Goal: Task Accomplishment & Management: Manage account settings

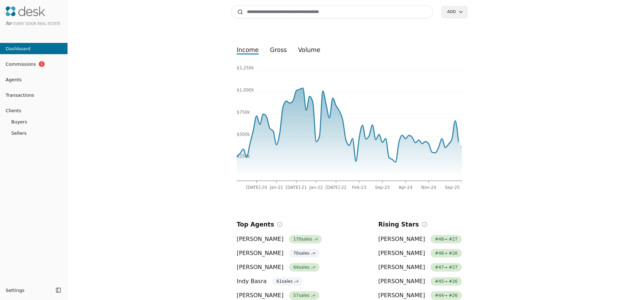
click at [20, 64] on span "Commissions" at bounding box center [18, 64] width 36 height 7
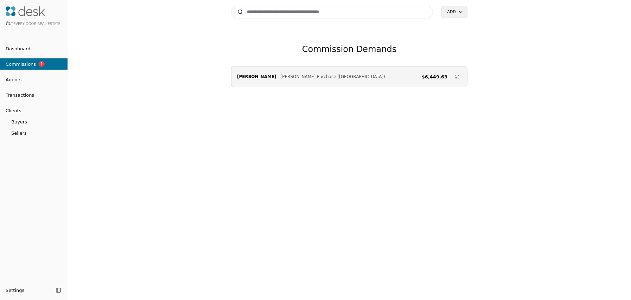
click at [19, 101] on li "Transactions" at bounding box center [34, 95] width 68 height 14
click at [19, 98] on span "Transactions" at bounding box center [17, 94] width 34 height 7
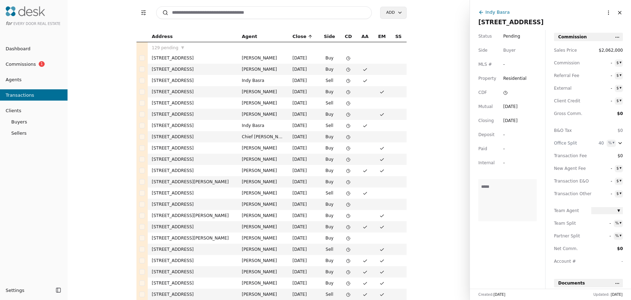
scroll to position [217, 0]
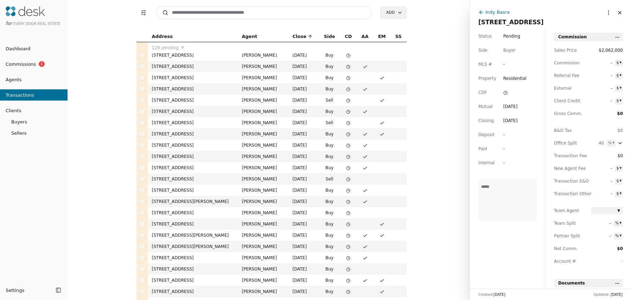
scroll to position [807, 0]
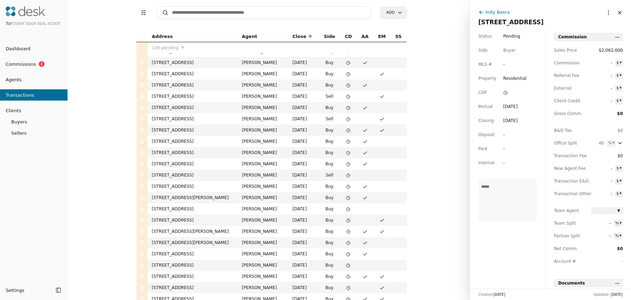
click at [196, 141] on td "[STREET_ADDRESS]" at bounding box center [193, 141] width 90 height 11
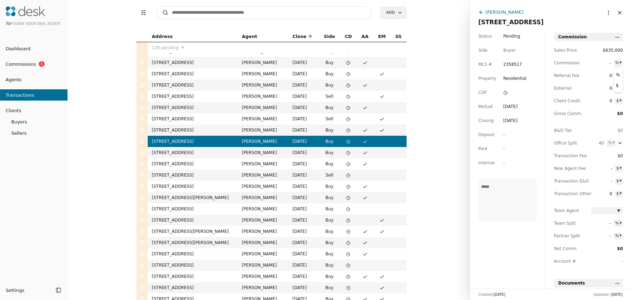
click at [623, 64] on html "for Every Door Real Estate Dashboard Commissions 1 Agents Transactions Clients …" at bounding box center [315, 150] width 631 height 300
click at [606, 62] on html "for Every Door Real Estate Dashboard Commissions 1 Agents Transactions Clients …" at bounding box center [315, 150] width 631 height 300
click at [607, 62] on span "-" at bounding box center [601, 62] width 20 height 7
type input "*"
click at [614, 87] on div "0 $ ▾" at bounding box center [607, 88] width 32 height 7
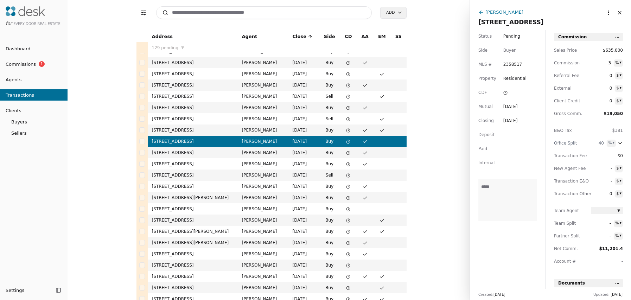
click at [612, 88] on span "0" at bounding box center [601, 88] width 21 height 7
click at [621, 88] on html "for Every Door Real Estate Dashboard Commissions 1 Agents Transactions Clients …" at bounding box center [315, 150] width 631 height 300
click at [600, 90] on span "0" at bounding box center [601, 88] width 20 height 7
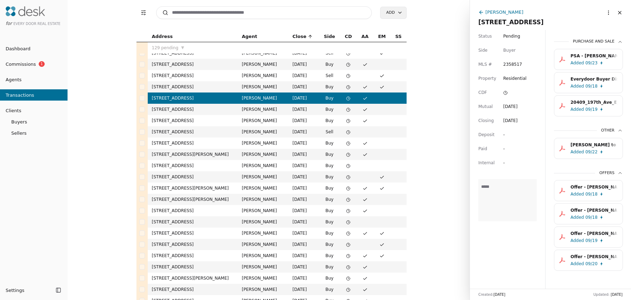
scroll to position [267, 0]
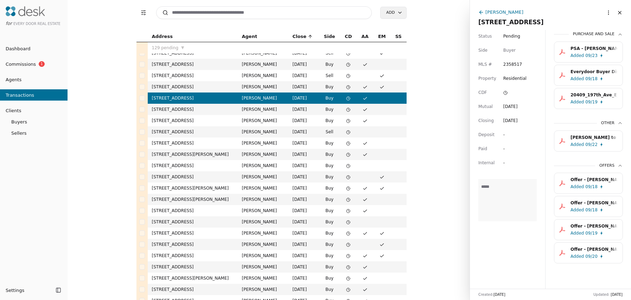
type input "**"
click at [505, 12] on div "[PERSON_NAME]" at bounding box center [504, 11] width 38 height 7
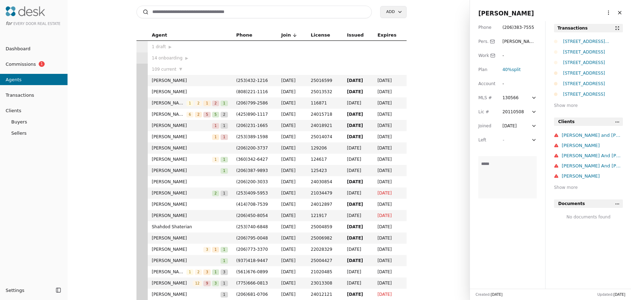
click at [593, 93] on div "[STREET_ADDRESS]" at bounding box center [593, 94] width 60 height 7
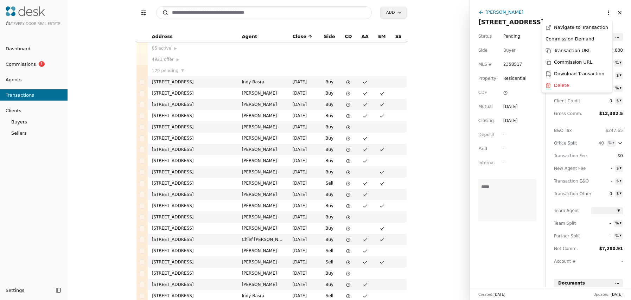
click at [604, 13] on html "for Every Door Real Estate Dashboard Commissions 1 Agents Transactions Clients …" at bounding box center [315, 150] width 631 height 300
click at [579, 40] on div "Commission Demand" at bounding box center [577, 39] width 68 height 12
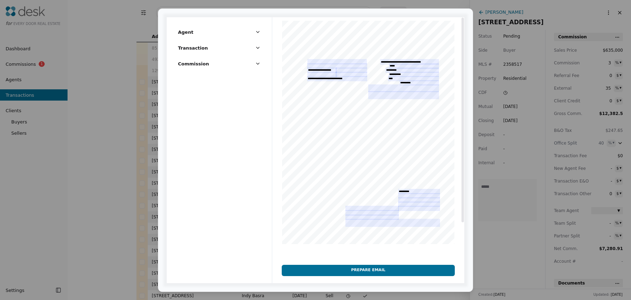
click at [325, 61] on div at bounding box center [368, 156] width 192 height 279
click at [324, 61] on div at bounding box center [368, 156] width 192 height 279
click at [321, 61] on div at bounding box center [368, 156] width 192 height 279
click at [320, 61] on div at bounding box center [368, 156] width 192 height 279
click at [333, 60] on div at bounding box center [368, 156] width 192 height 279
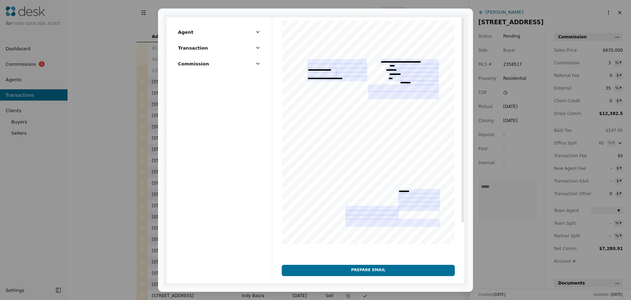
click at [332, 60] on div at bounding box center [368, 156] width 192 height 279
click at [331, 60] on div at bounding box center [368, 156] width 192 height 279
click at [331, 61] on div at bounding box center [368, 156] width 192 height 279
click at [361, 206] on div at bounding box center [368, 156] width 192 height 279
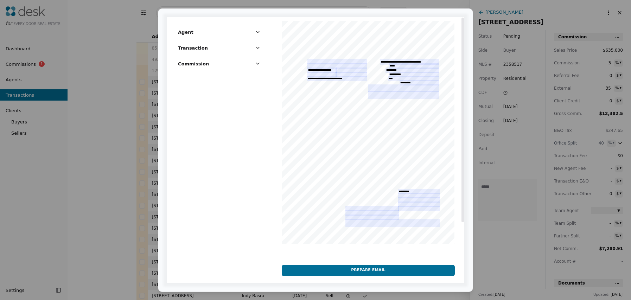
click at [360, 208] on div at bounding box center [368, 156] width 192 height 279
click at [359, 208] on div at bounding box center [368, 156] width 192 height 279
click at [359, 209] on div at bounding box center [368, 156] width 192 height 279
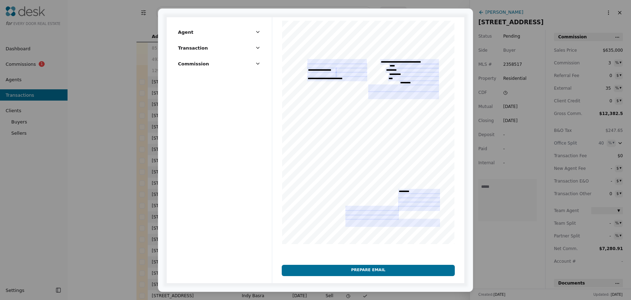
click at [250, 63] on button "Commission" at bounding box center [219, 66] width 83 height 13
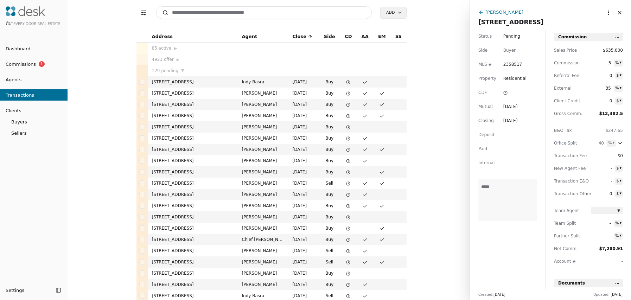
click at [28, 89] on button "Transactions" at bounding box center [34, 94] width 68 height 11
click at [615, 11] on button "Close" at bounding box center [619, 12] width 11 height 11
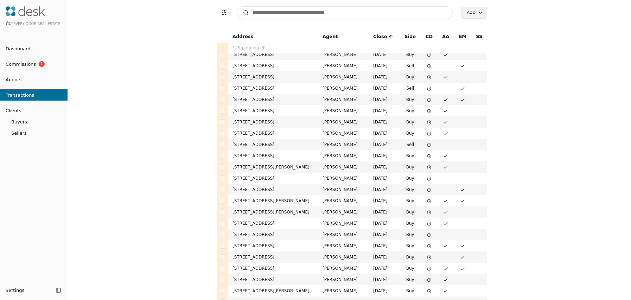
scroll to position [848, 0]
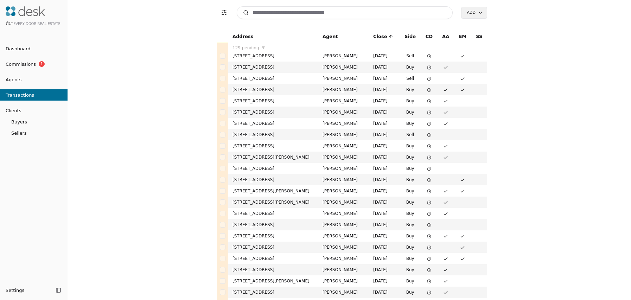
click at [247, 101] on td "[STREET_ADDRESS]" at bounding box center [273, 100] width 90 height 11
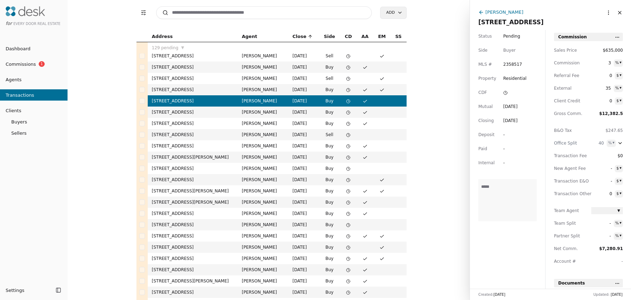
click at [605, 12] on html "for Every Door Real Estate Dashboard Commissions 1 Agents Transactions Clients …" at bounding box center [315, 150] width 631 height 300
click at [589, 38] on div "Commission Demand" at bounding box center [577, 39] width 68 height 12
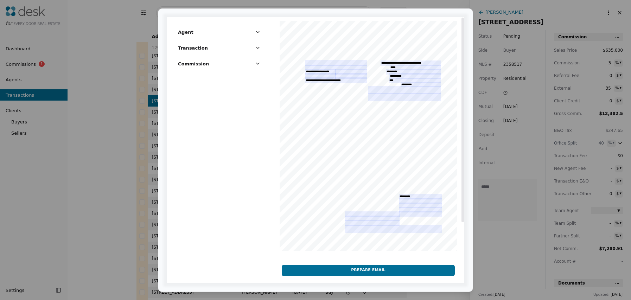
click at [377, 89] on div at bounding box center [368, 156] width 192 height 279
click at [381, 90] on div at bounding box center [368, 156] width 192 height 279
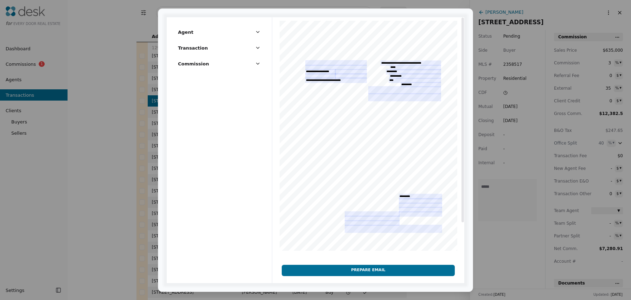
click at [381, 90] on div at bounding box center [368, 156] width 192 height 279
drag, startPoint x: 382, startPoint y: 90, endPoint x: 372, endPoint y: 84, distance: 11.0
click at [382, 90] on div at bounding box center [368, 156] width 192 height 279
click at [231, 69] on button "Commission" at bounding box center [219, 66] width 83 height 13
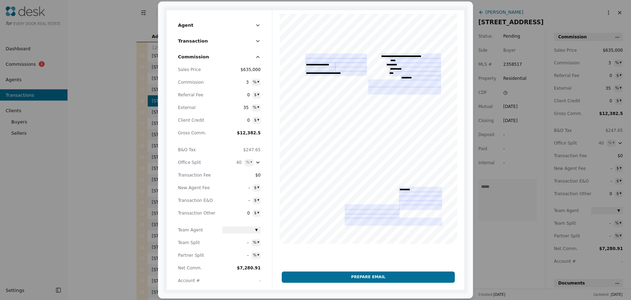
click at [253, 42] on button "Transaction" at bounding box center [219, 43] width 83 height 13
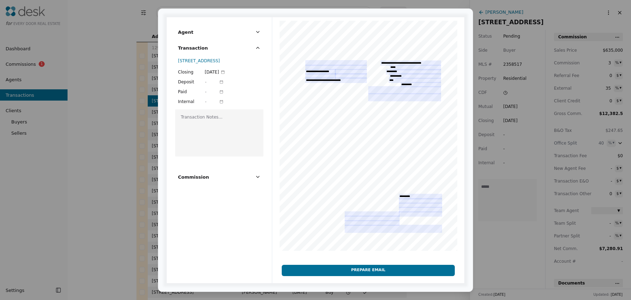
click at [258, 33] on icon "button" at bounding box center [258, 32] width 6 height 6
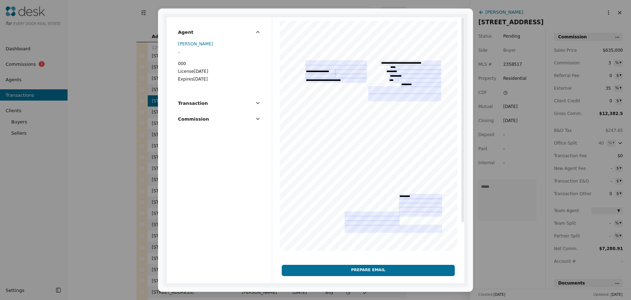
click at [340, 111] on div at bounding box center [368, 156] width 192 height 279
click at [336, 88] on div at bounding box center [368, 156] width 192 height 279
click at [335, 87] on div at bounding box center [368, 156] width 192 height 279
click at [337, 77] on div at bounding box center [368, 156] width 192 height 279
click at [339, 75] on div at bounding box center [368, 156] width 192 height 279
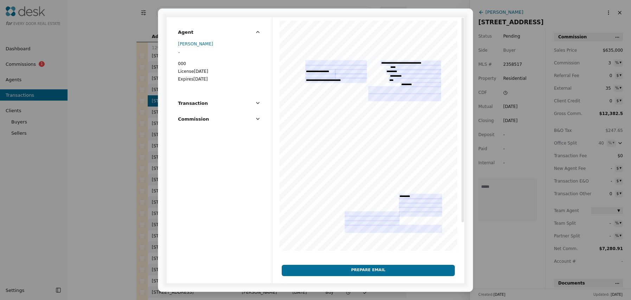
click at [339, 75] on div at bounding box center [368, 156] width 192 height 279
drag, startPoint x: 339, startPoint y: 75, endPoint x: 343, endPoint y: 76, distance: 3.6
click at [342, 76] on div at bounding box center [368, 156] width 192 height 279
click at [346, 77] on div at bounding box center [368, 156] width 192 height 279
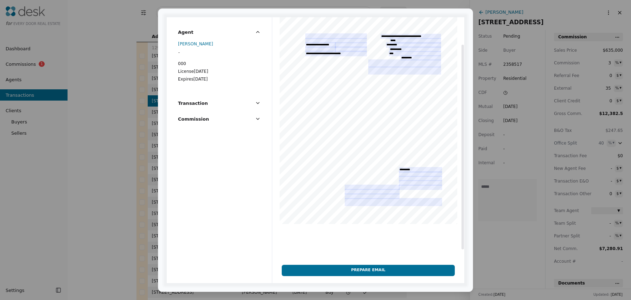
scroll to position [32, 0]
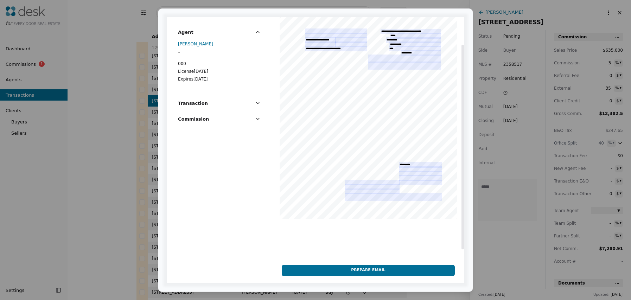
click at [254, 117] on button "Commission" at bounding box center [219, 121] width 83 height 13
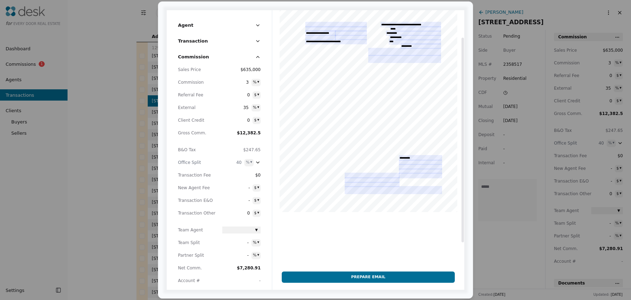
click at [364, 242] on div at bounding box center [368, 118] width 192 height 279
click at [394, 278] on button "Prepare Email" at bounding box center [368, 277] width 173 height 11
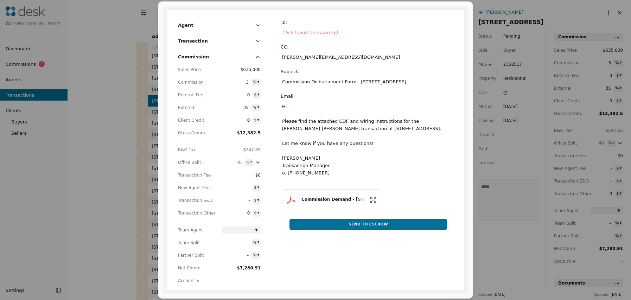
click at [210, 60] on button "Commission" at bounding box center [219, 59] width 83 height 13
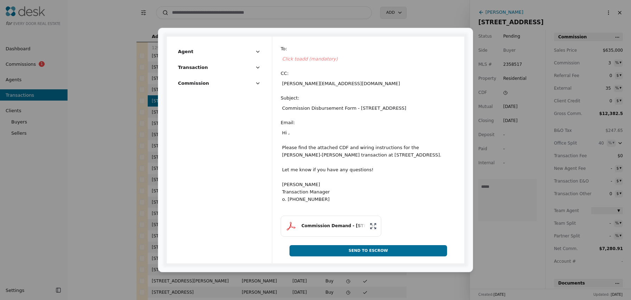
click at [161, 32] on div "Agent Transaction Commission To : Click to add (mandatory) CC : [EMAIL_ADDRESS]…" at bounding box center [315, 150] width 315 height 244
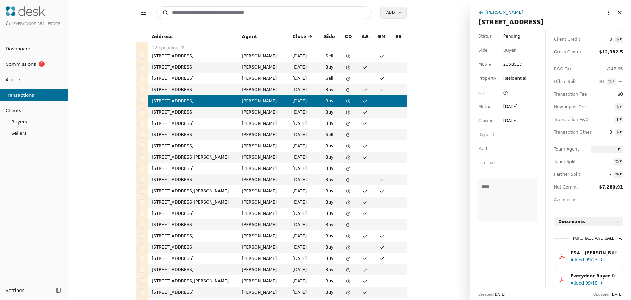
scroll to position [0, 0]
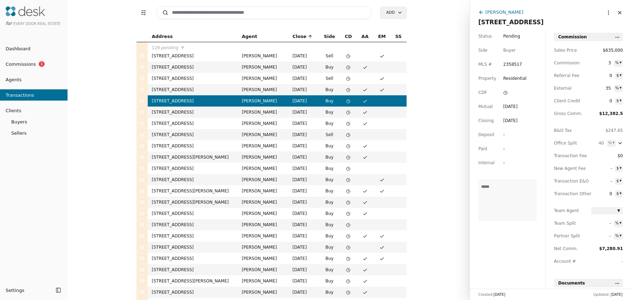
click at [504, 11] on div "[PERSON_NAME]" at bounding box center [504, 11] width 38 height 7
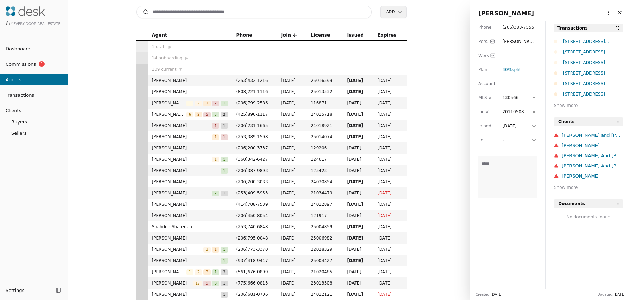
click at [602, 13] on html "for Every Door Real Estate Dashboard Commissions 1 Agents Transactions Clients …" at bounding box center [315, 150] width 631 height 300
click at [587, 28] on link "Navigate as Agent" at bounding box center [582, 27] width 51 height 7
click at [32, 65] on span "Commissions" at bounding box center [18, 64] width 36 height 7
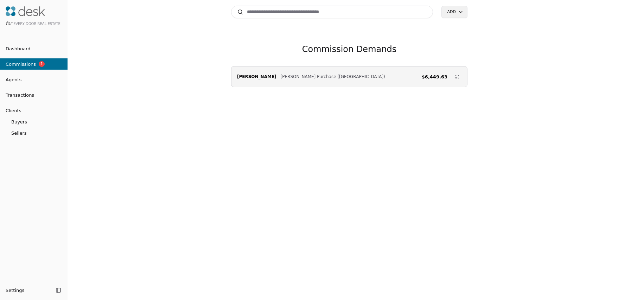
click at [317, 134] on div "Commission Demands [PERSON_NAME] [PERSON_NAME] Purchase ([GEOGRAPHIC_DATA]) $6,…" at bounding box center [349, 180] width 236 height 300
click at [263, 80] on span "[PERSON_NAME]" at bounding box center [256, 76] width 39 height 7
